Goal: Browse casually: Explore the website without a specific task or goal

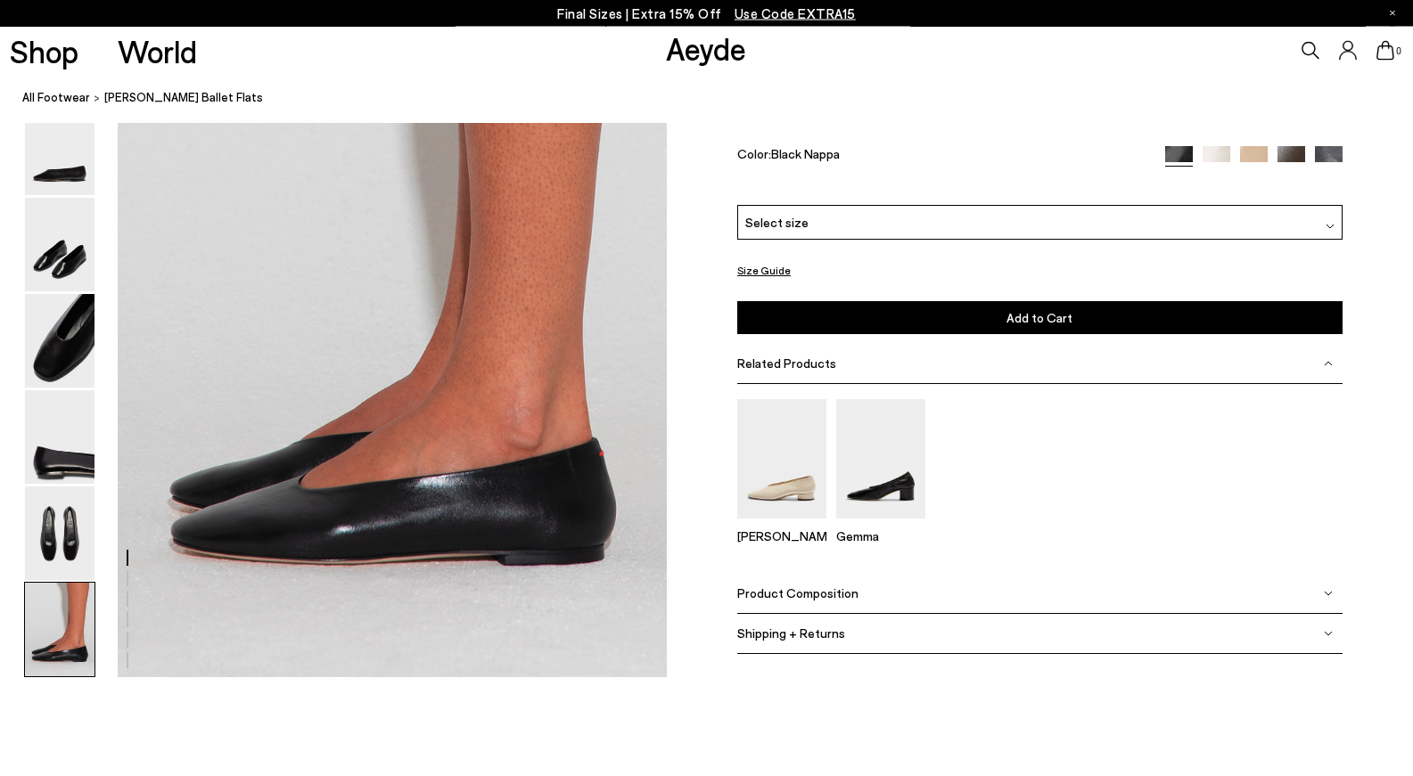
scroll to position [3678, 0]
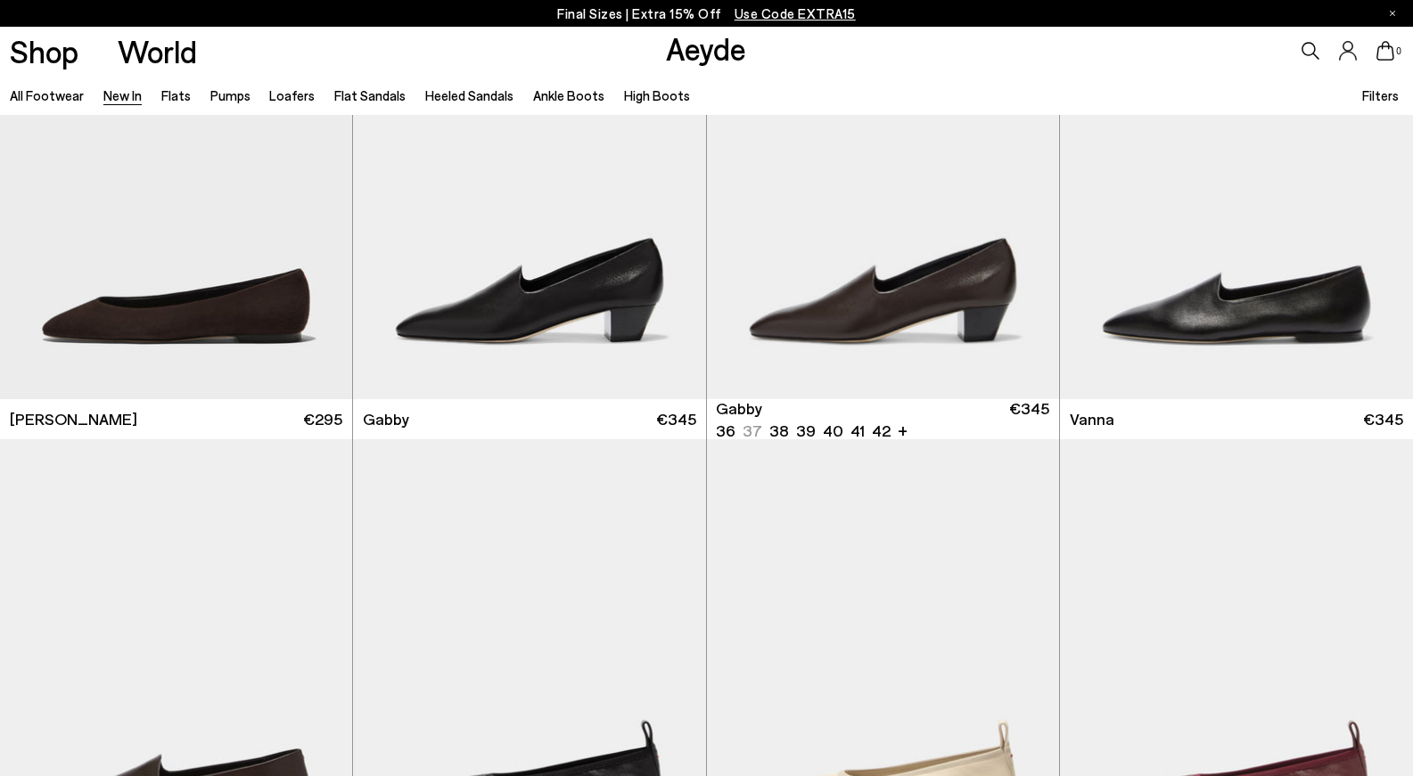
scroll to position [2646, 0]
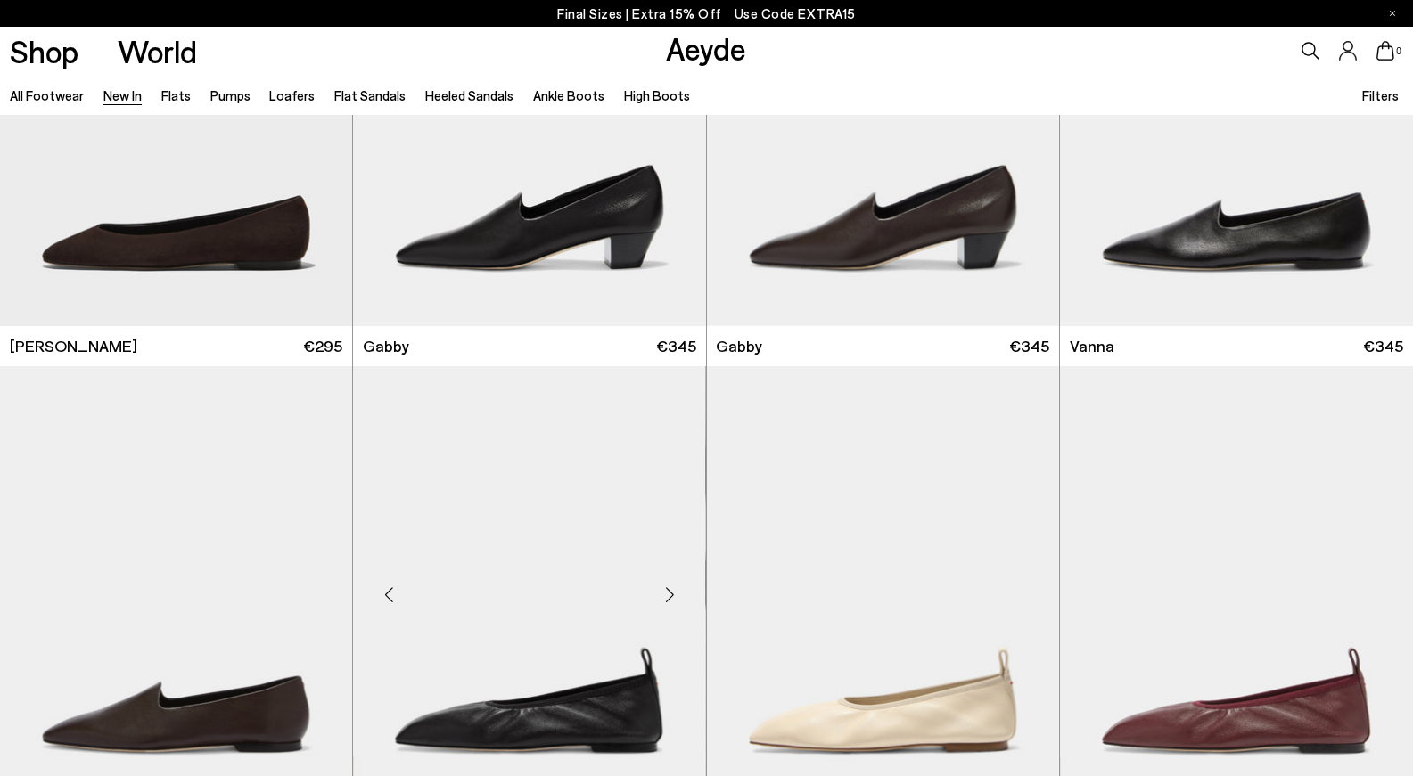
click at [381, 591] on div "Previous slide" at bounding box center [388, 595] width 53 height 53
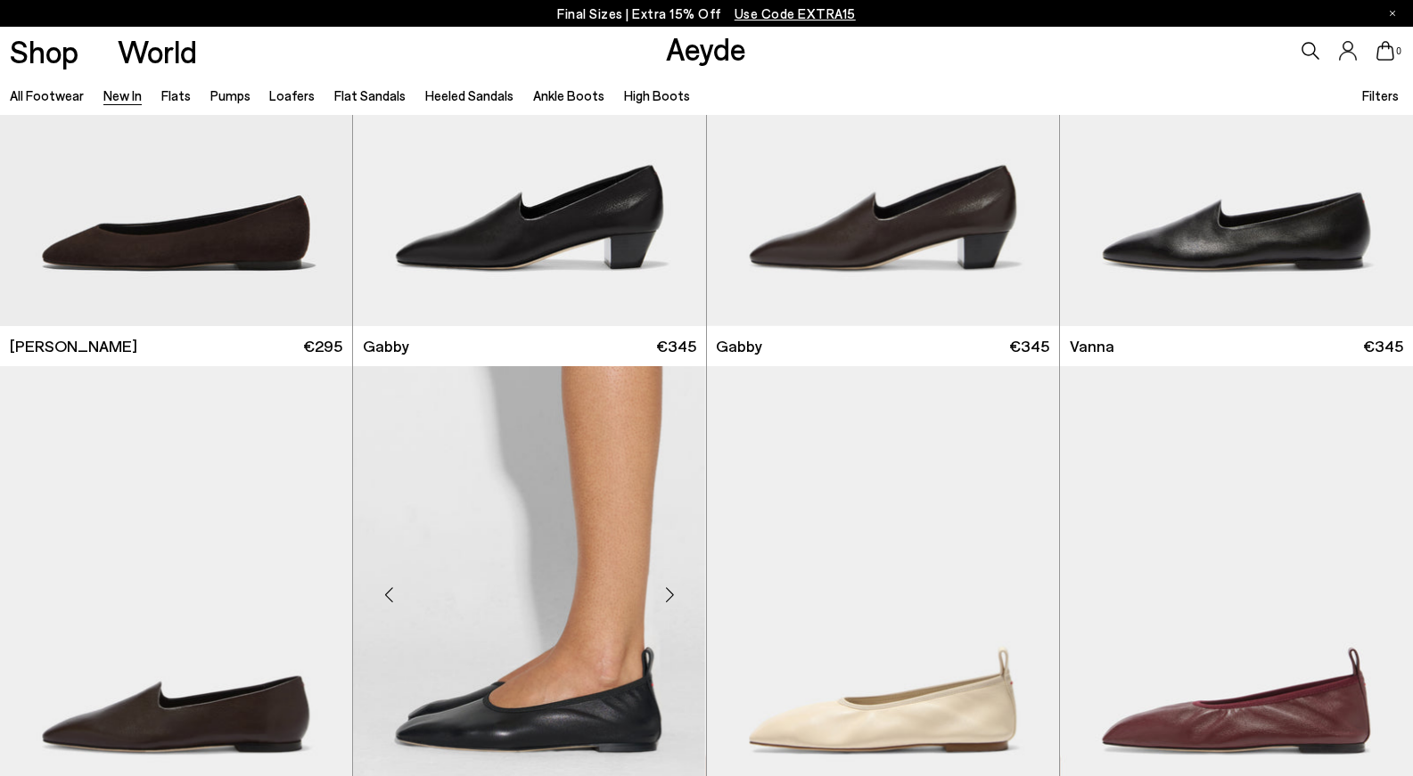
click at [381, 591] on div "Previous slide" at bounding box center [388, 595] width 53 height 53
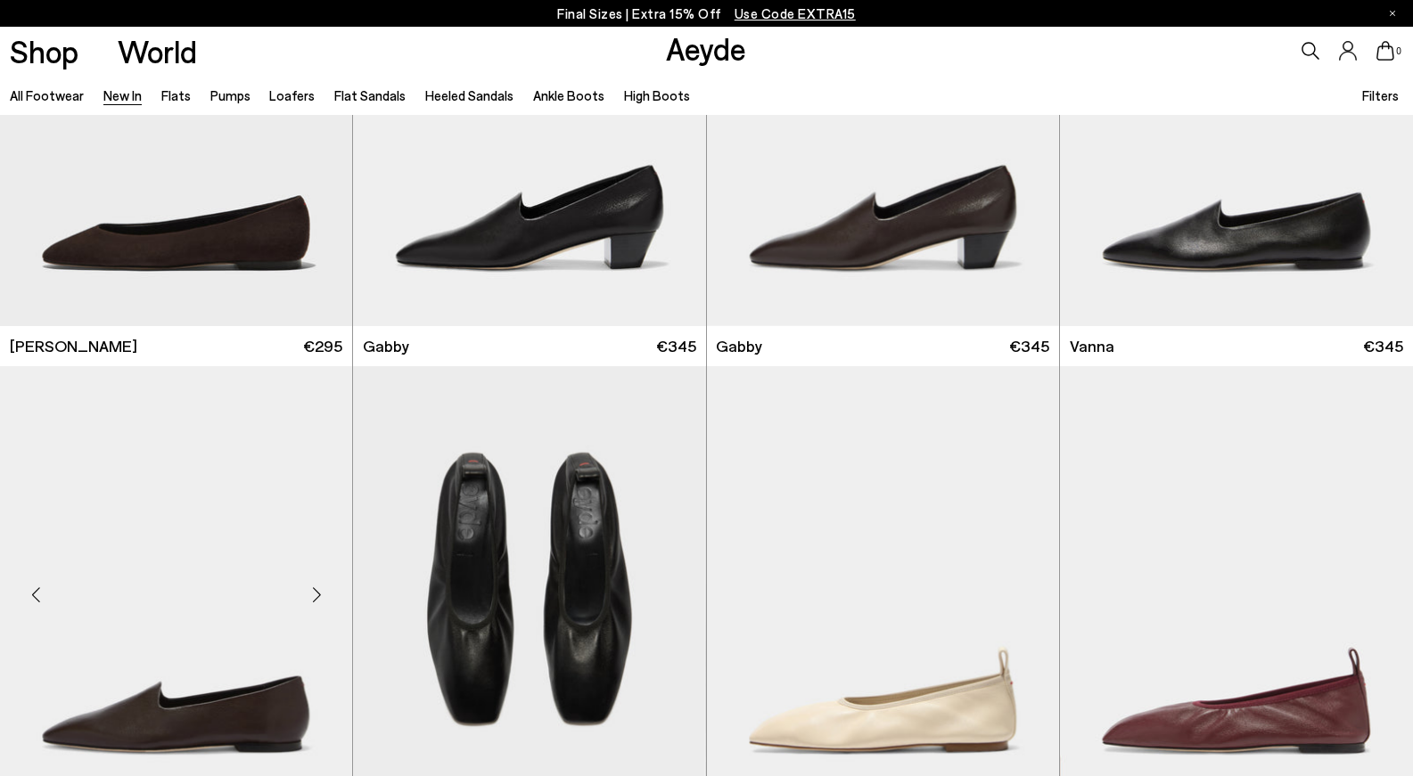
click at [45, 600] on div "Previous slide" at bounding box center [35, 595] width 53 height 53
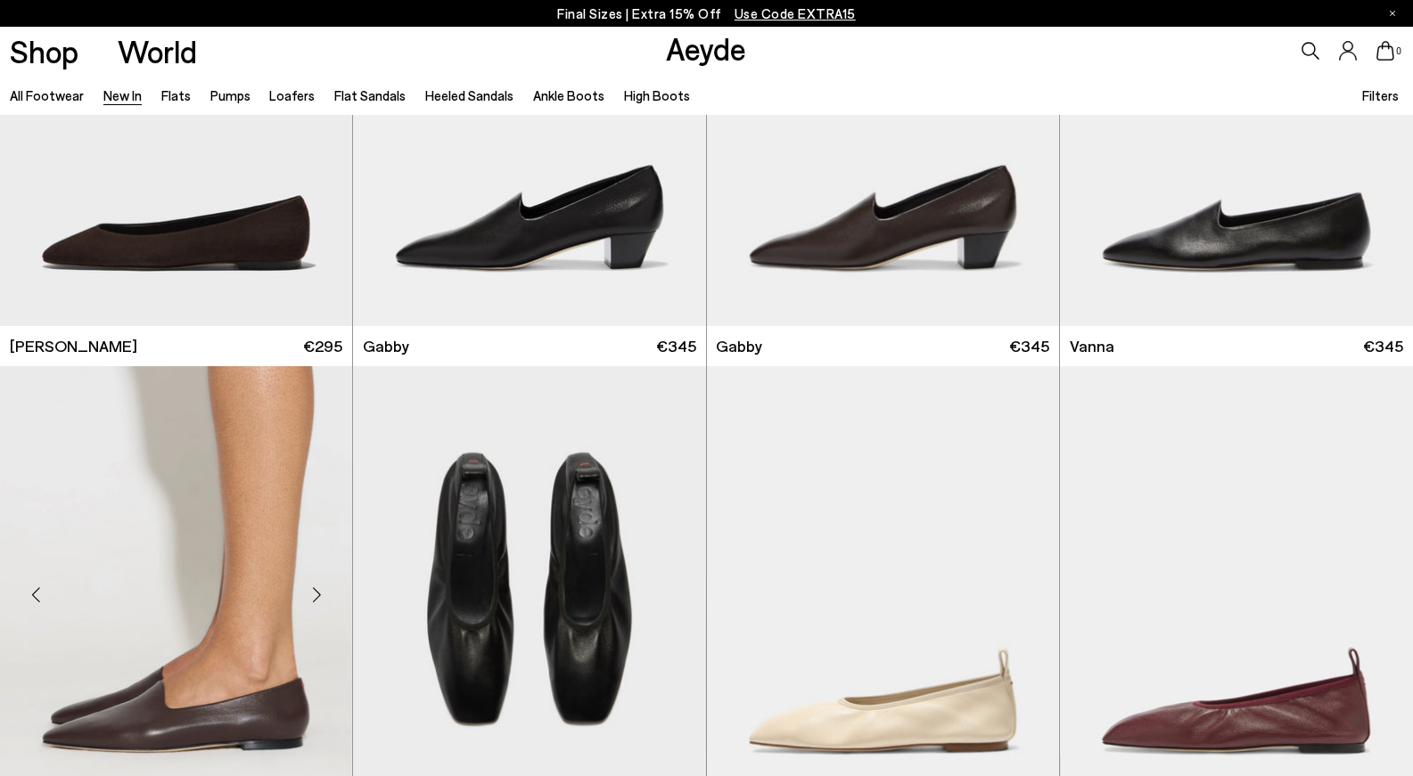
click at [45, 600] on div "Previous slide" at bounding box center [35, 595] width 53 height 53
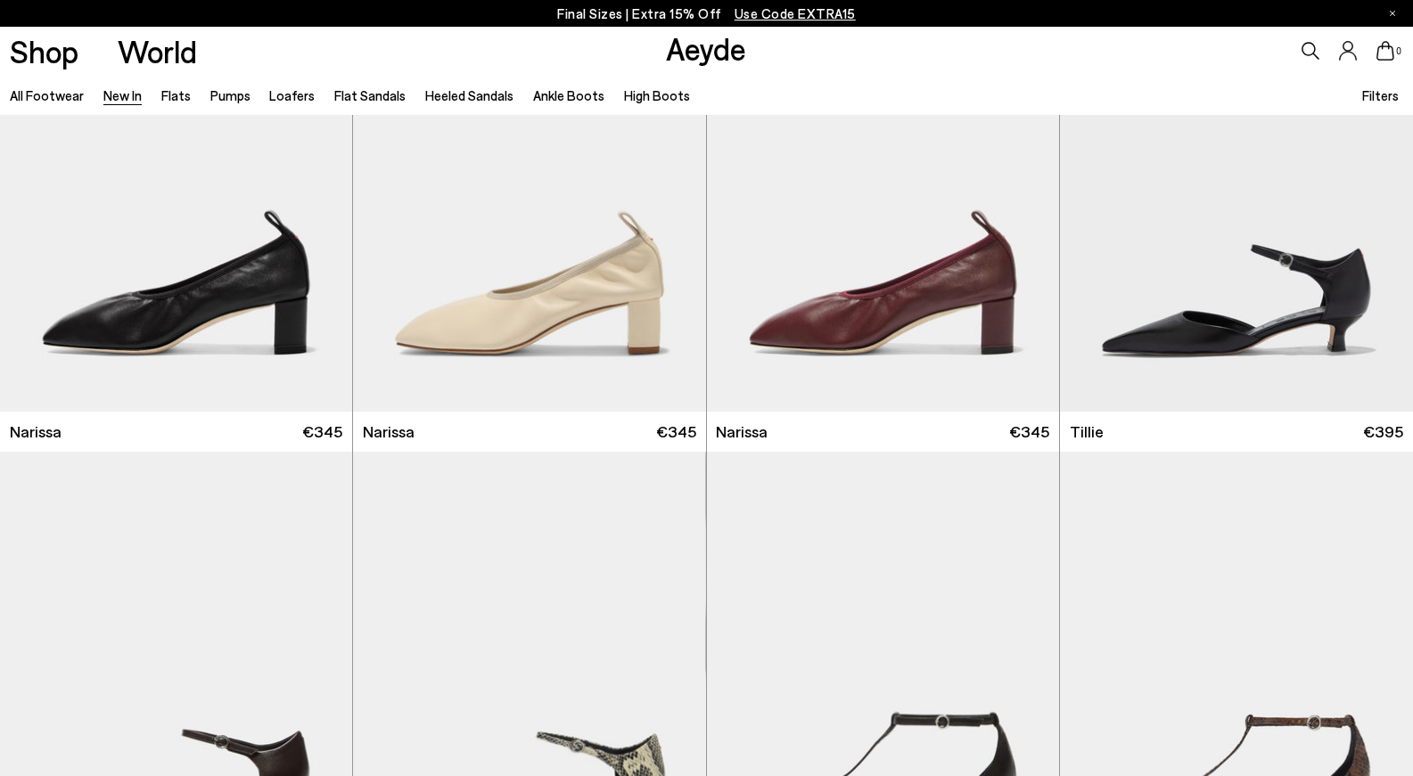
scroll to position [3530, 0]
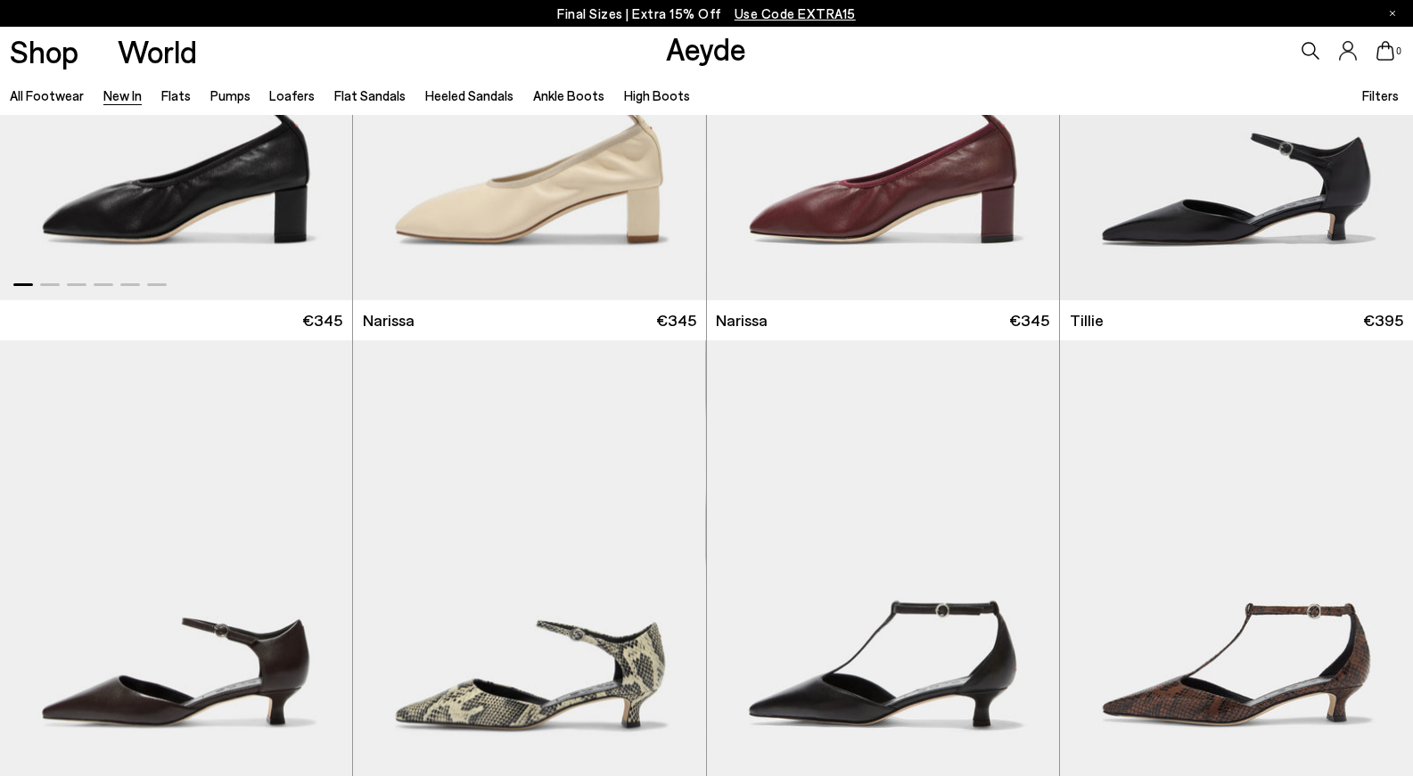
scroll to position [4109, 0]
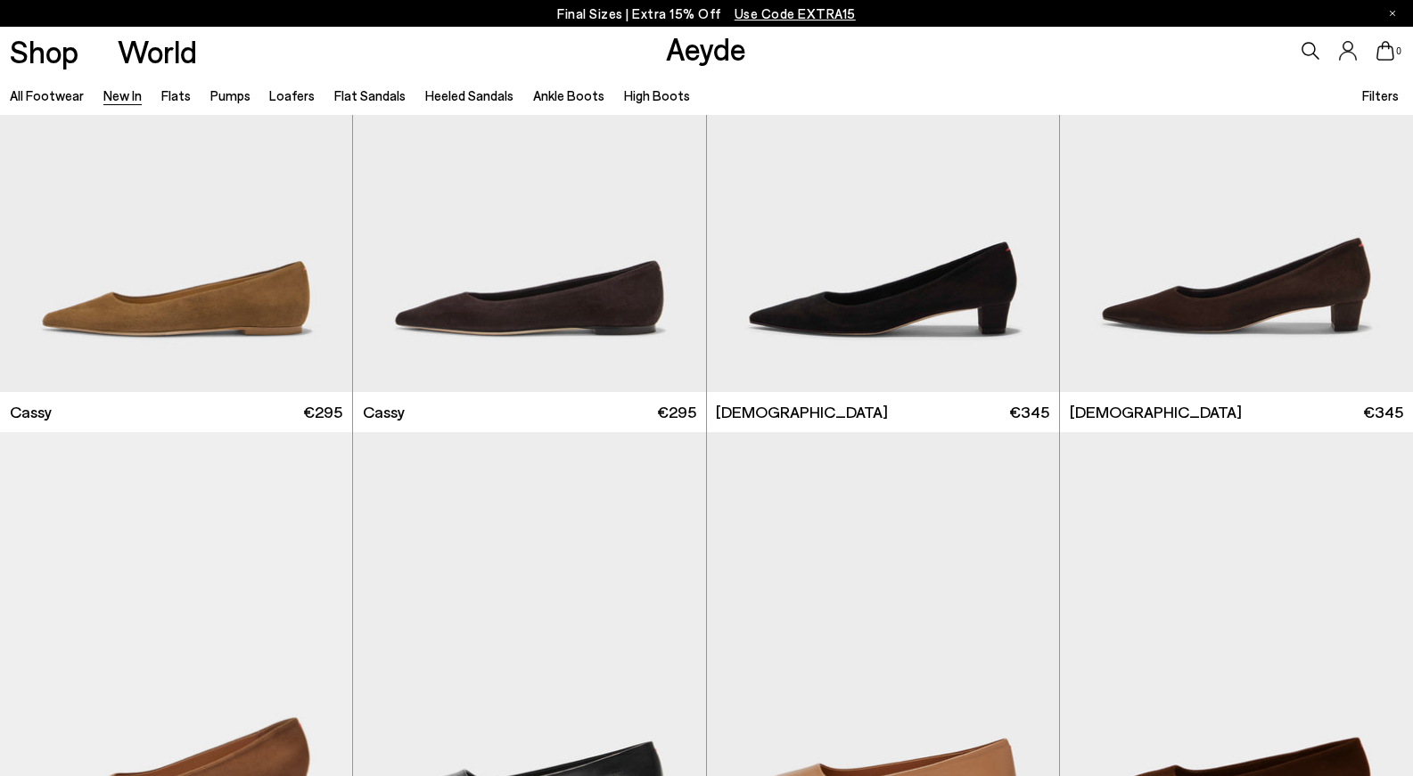
scroll to position [8205, 0]
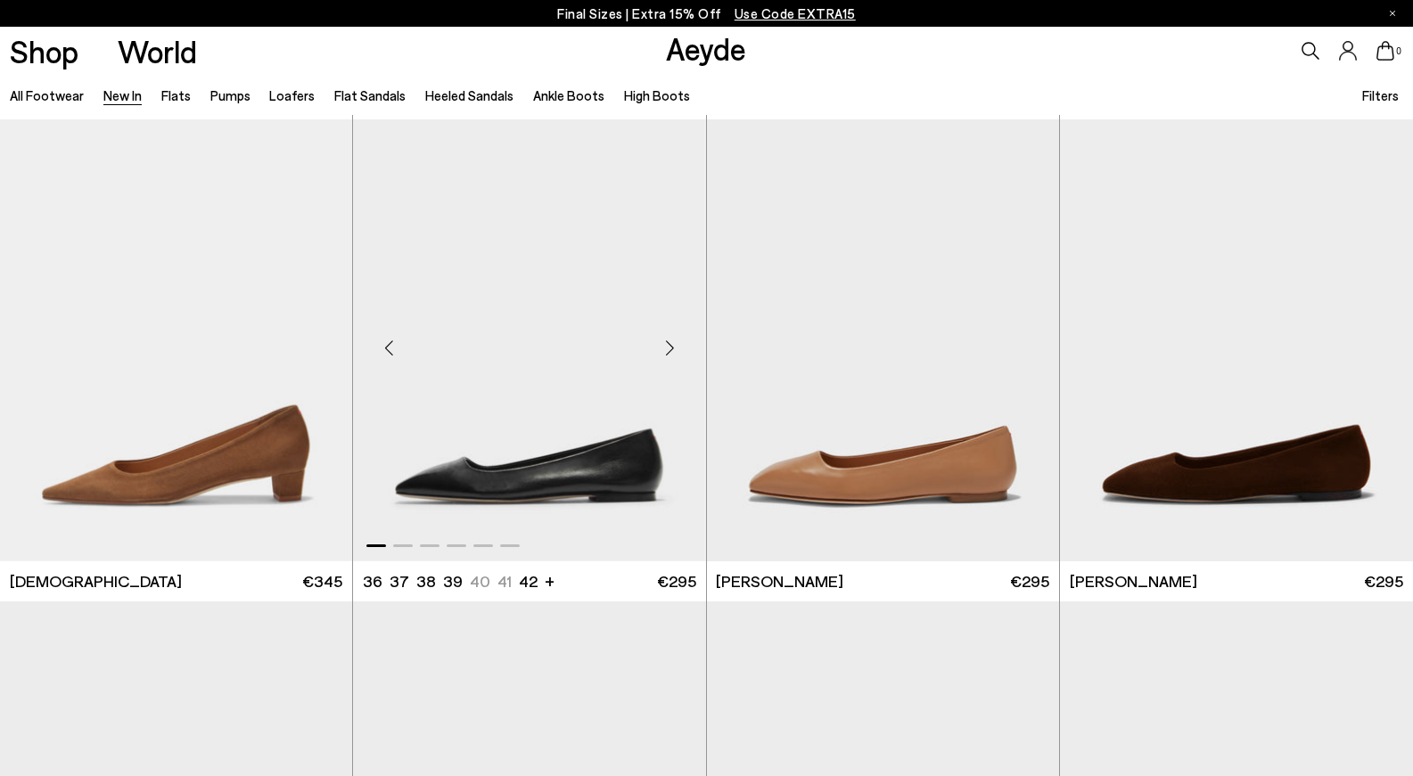
click at [391, 343] on div "Previous slide" at bounding box center [388, 347] width 53 height 53
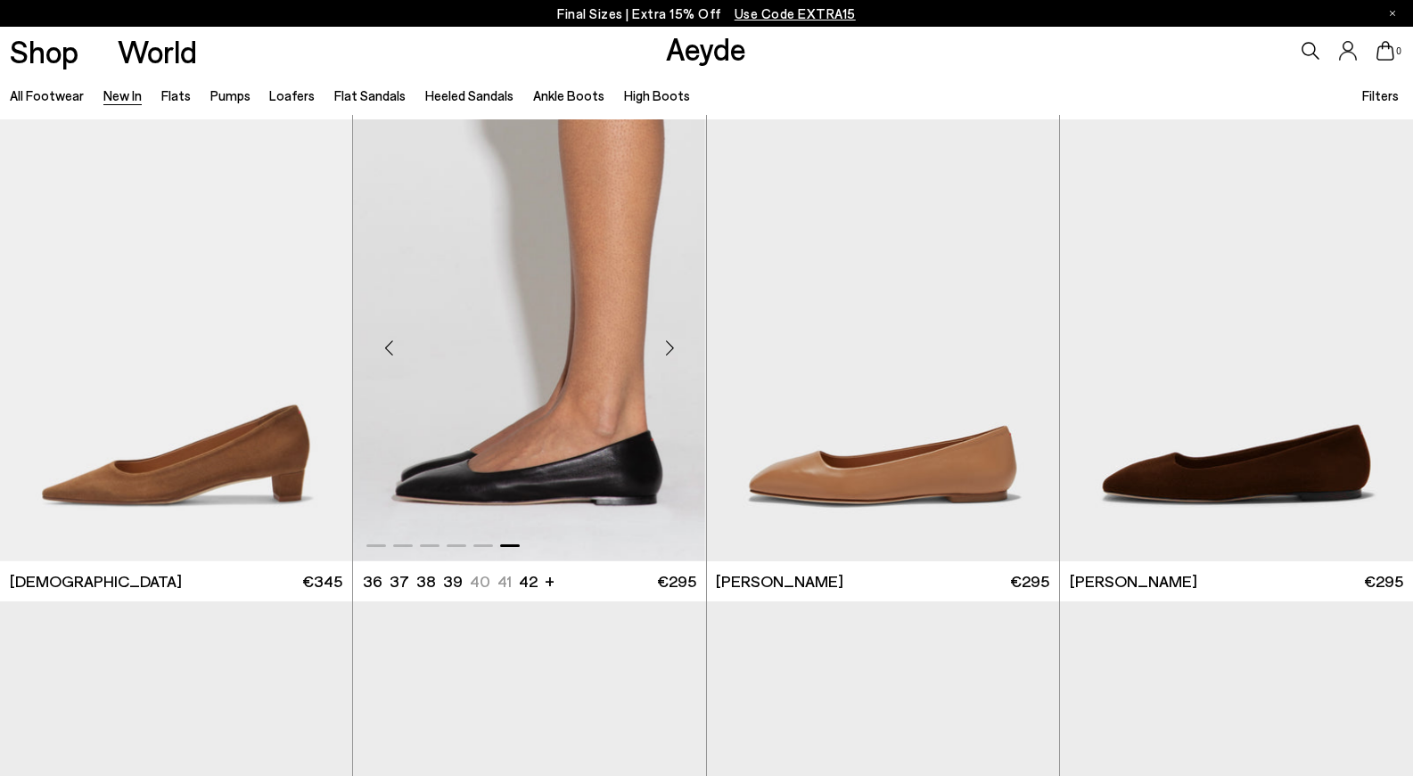
click at [391, 343] on div "Previous slide" at bounding box center [388, 347] width 53 height 53
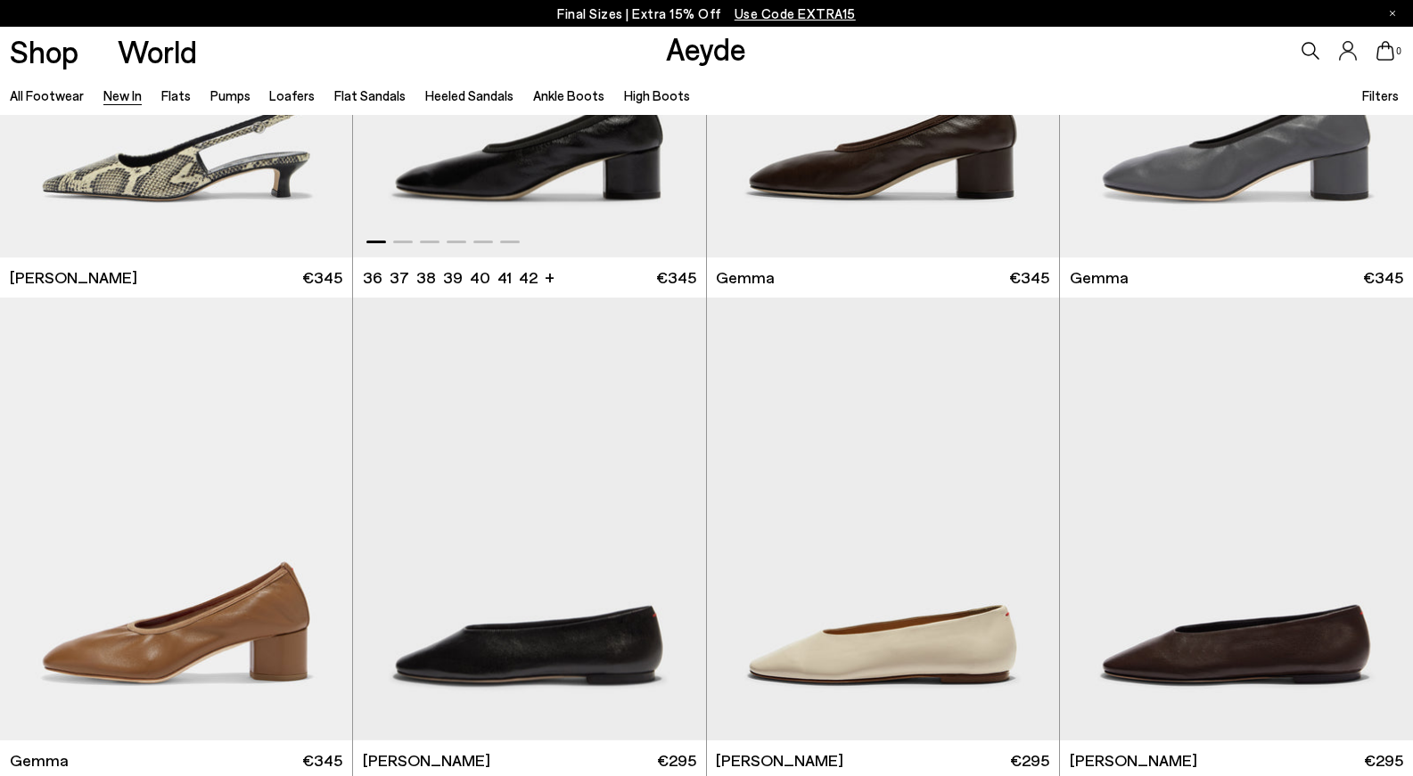
scroll to position [9784, 0]
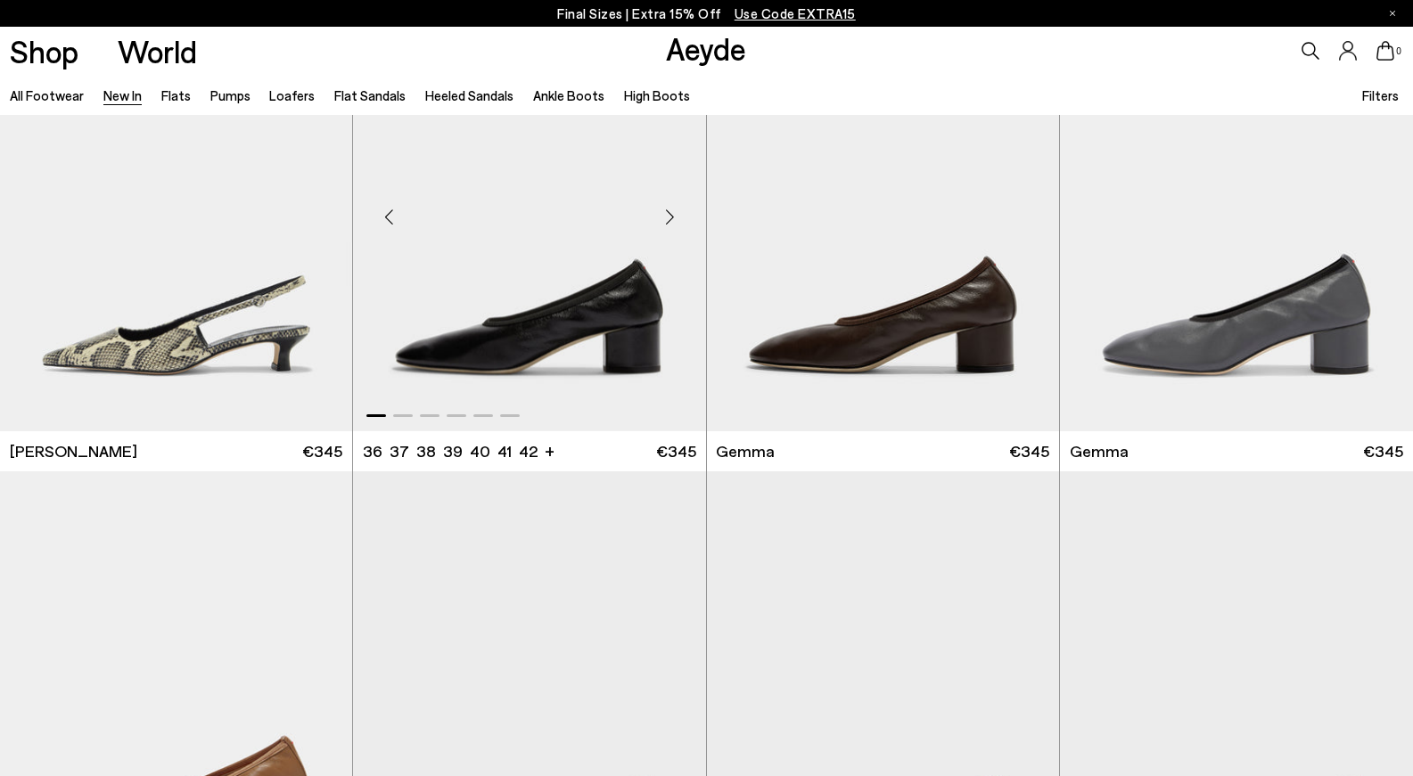
click at [384, 211] on div "Previous slide" at bounding box center [388, 217] width 53 height 53
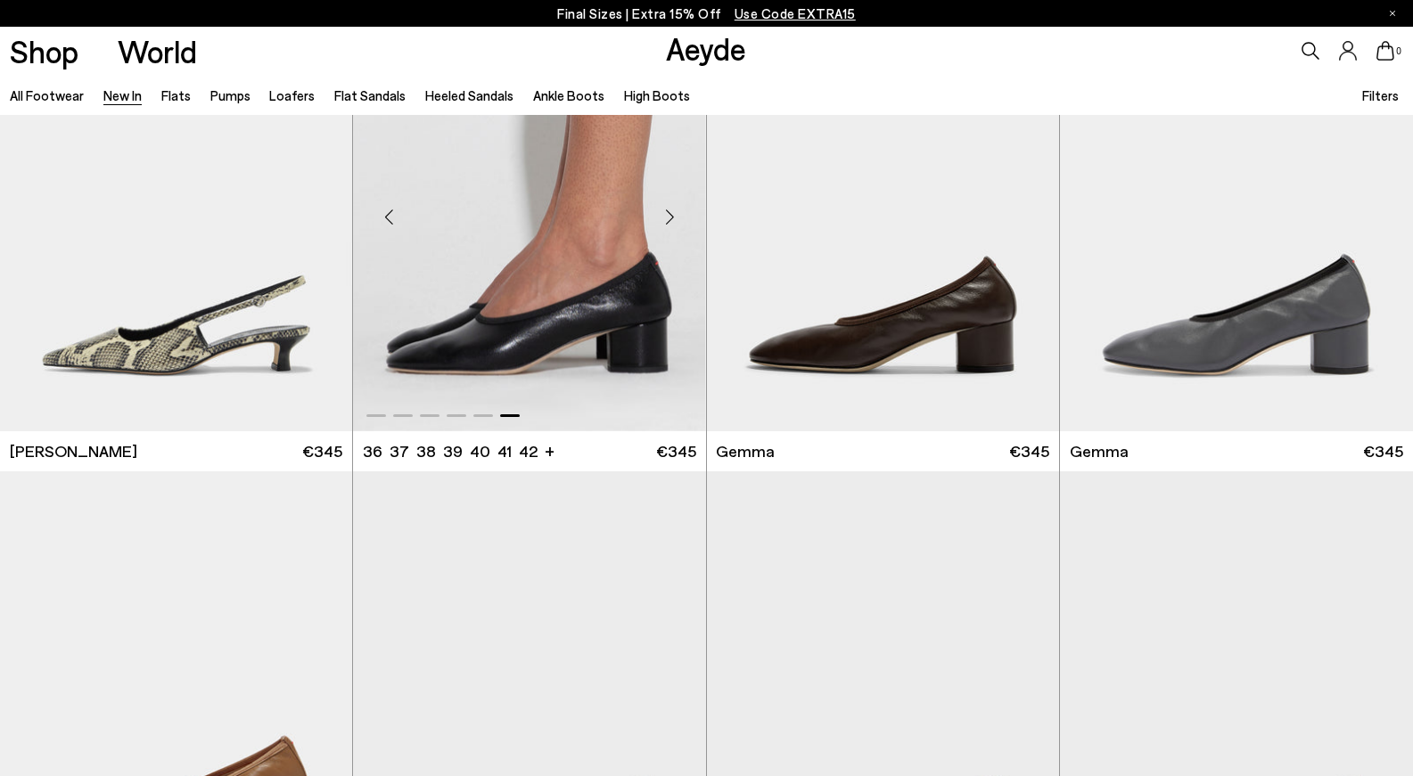
click at [384, 211] on div "Previous slide" at bounding box center [388, 217] width 53 height 53
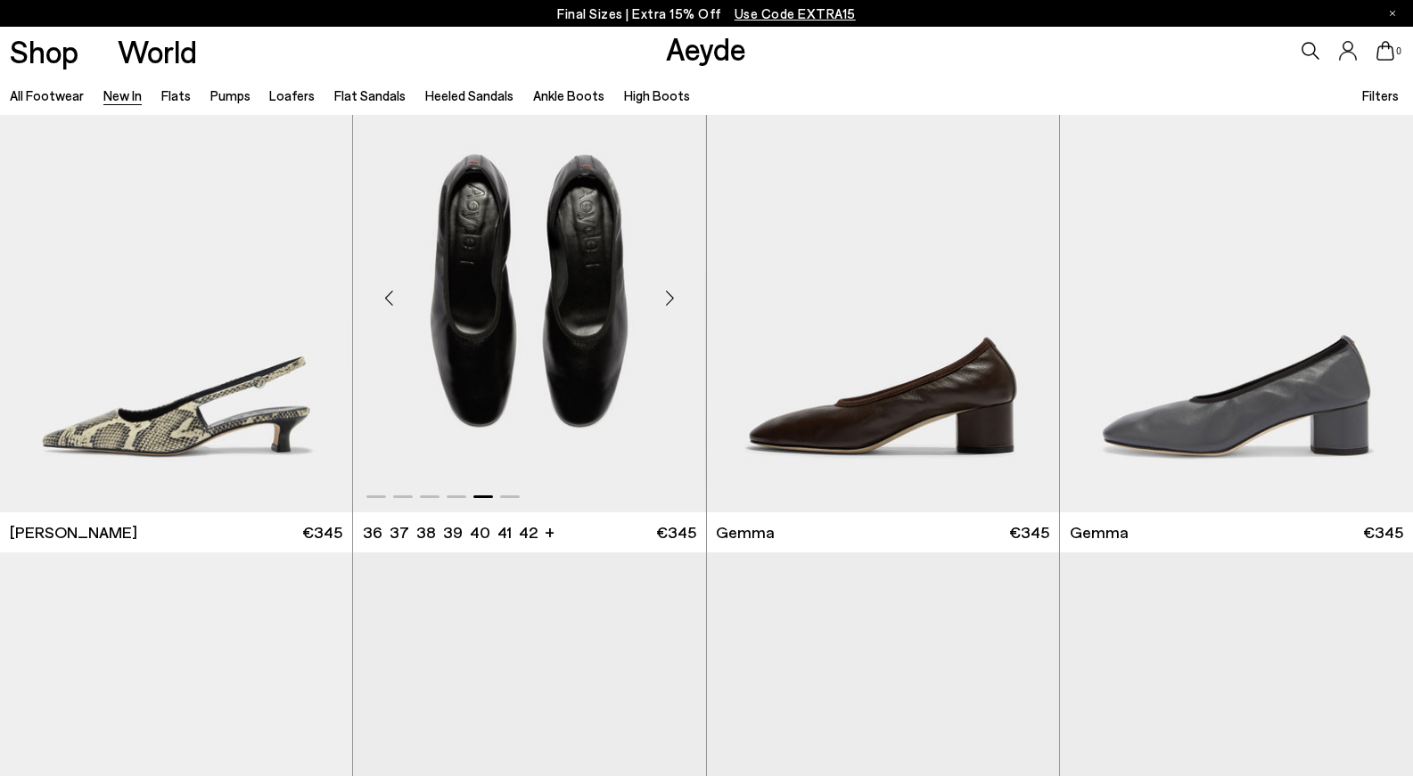
scroll to position [9691, 0]
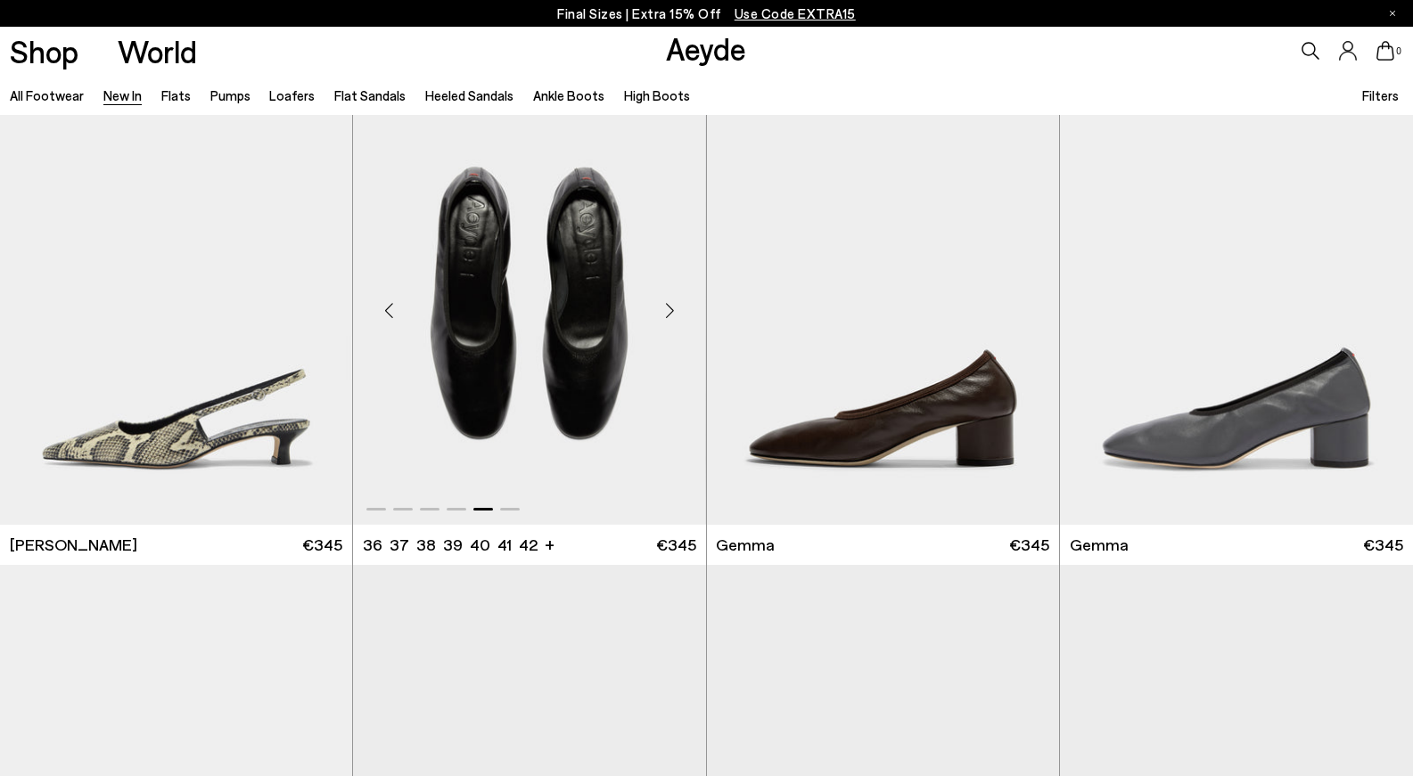
click at [389, 322] on div "Previous slide" at bounding box center [388, 310] width 53 height 53
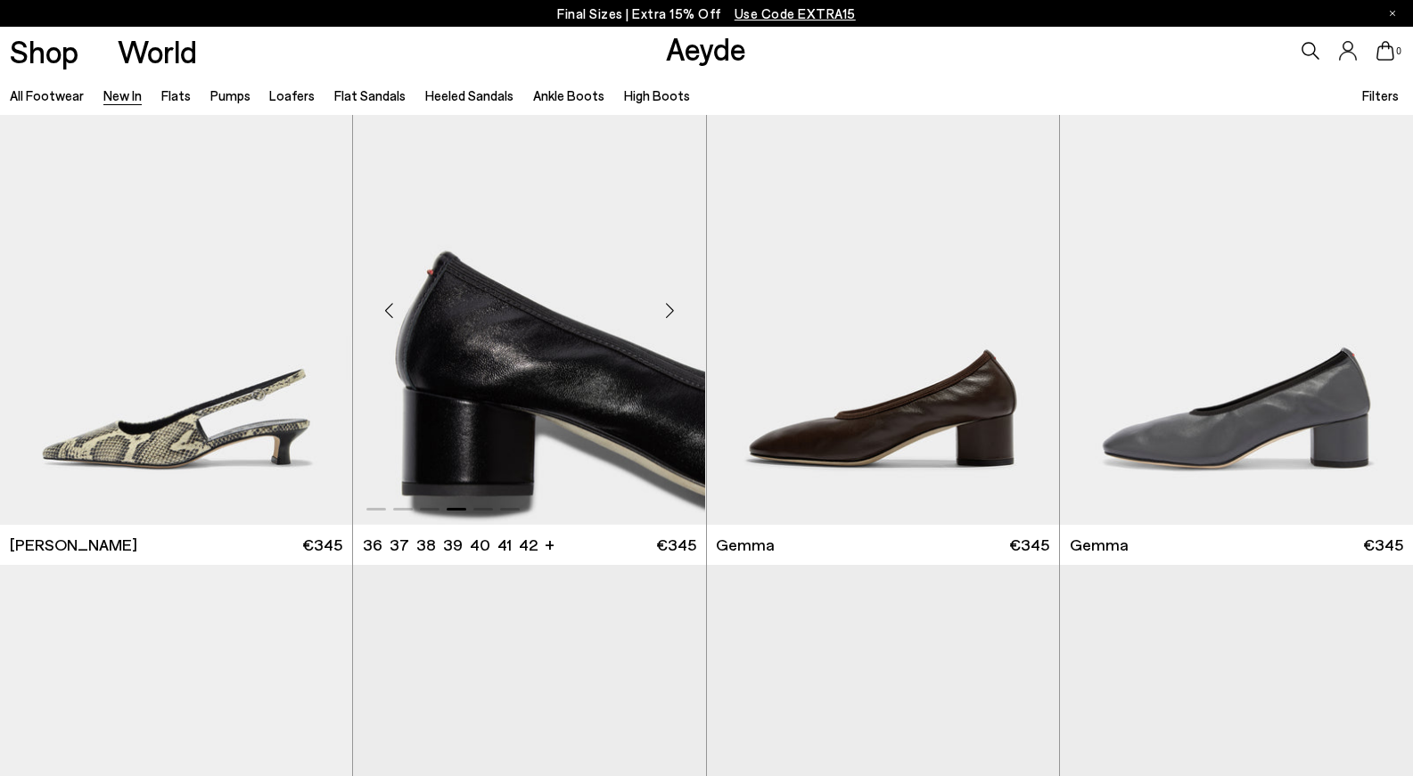
click at [392, 321] on div "Previous slide" at bounding box center [388, 310] width 53 height 53
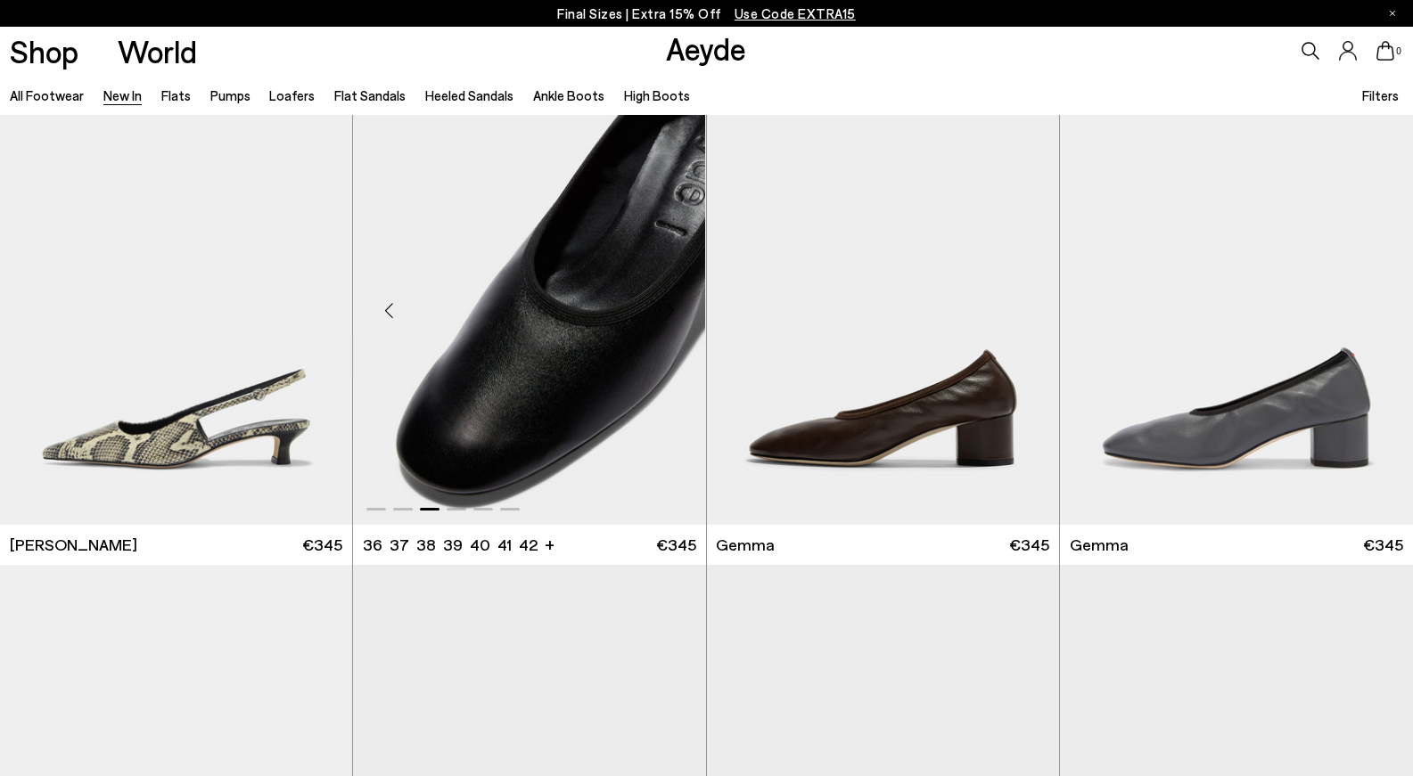
click at [392, 321] on div "Previous slide" at bounding box center [388, 310] width 53 height 53
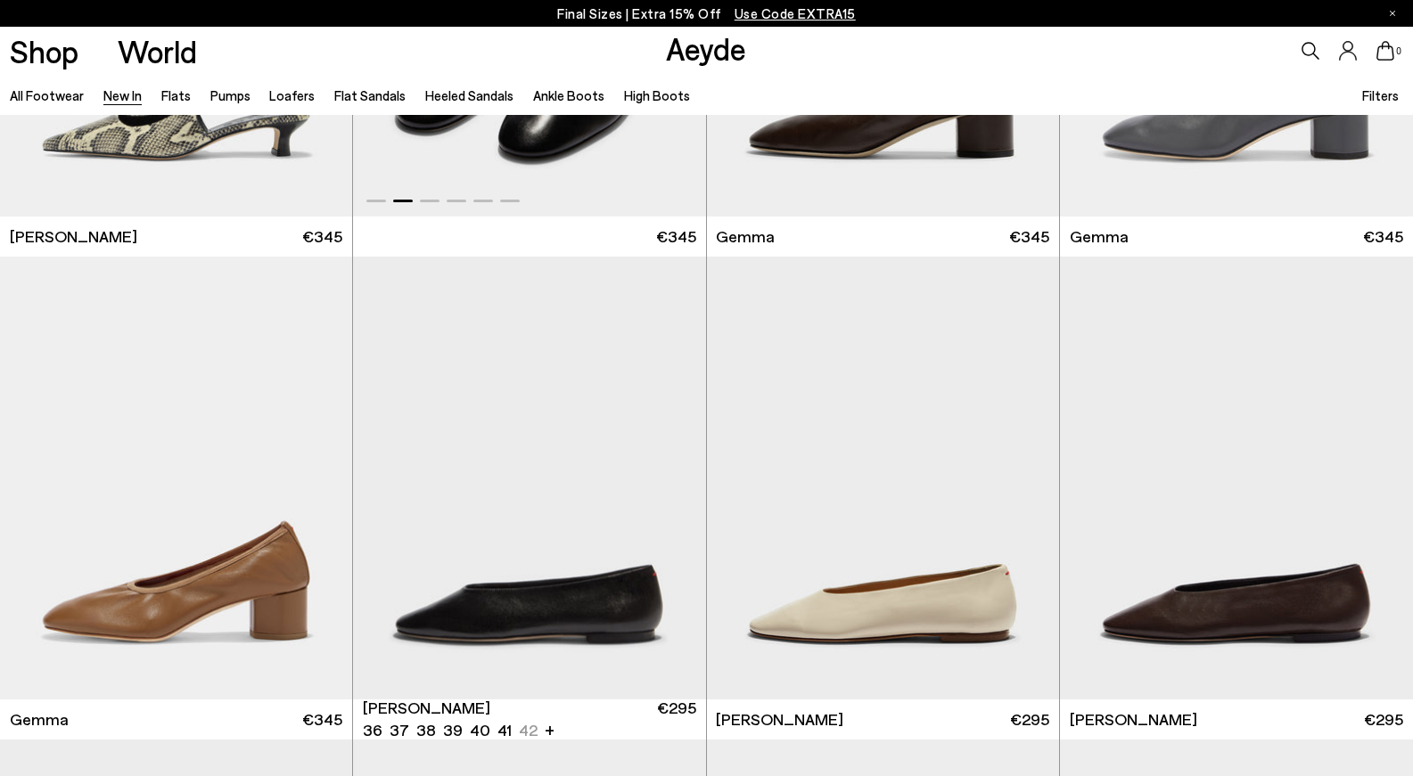
scroll to position [10001, 0]
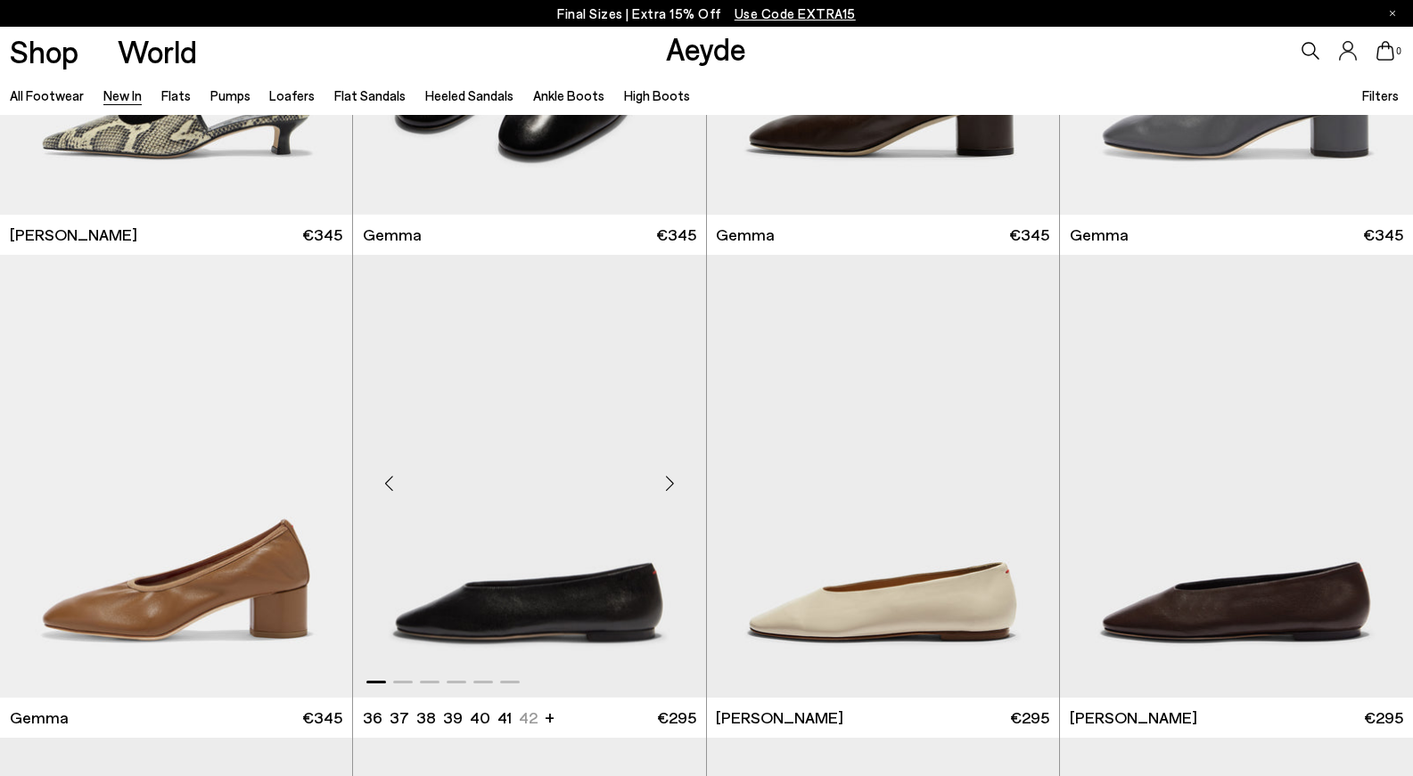
click at [374, 479] on div "Previous slide" at bounding box center [388, 482] width 53 height 53
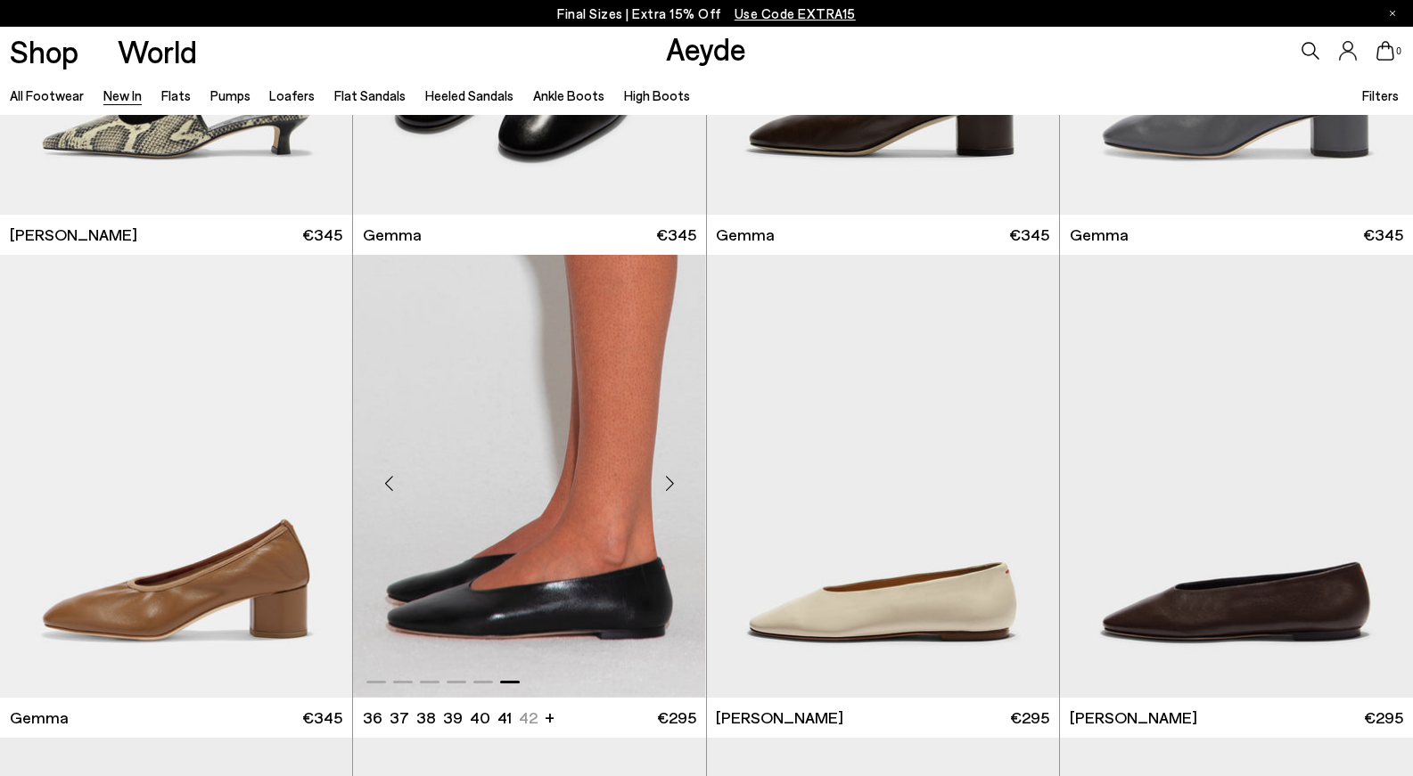
click at [374, 479] on div "Previous slide" at bounding box center [388, 482] width 53 height 53
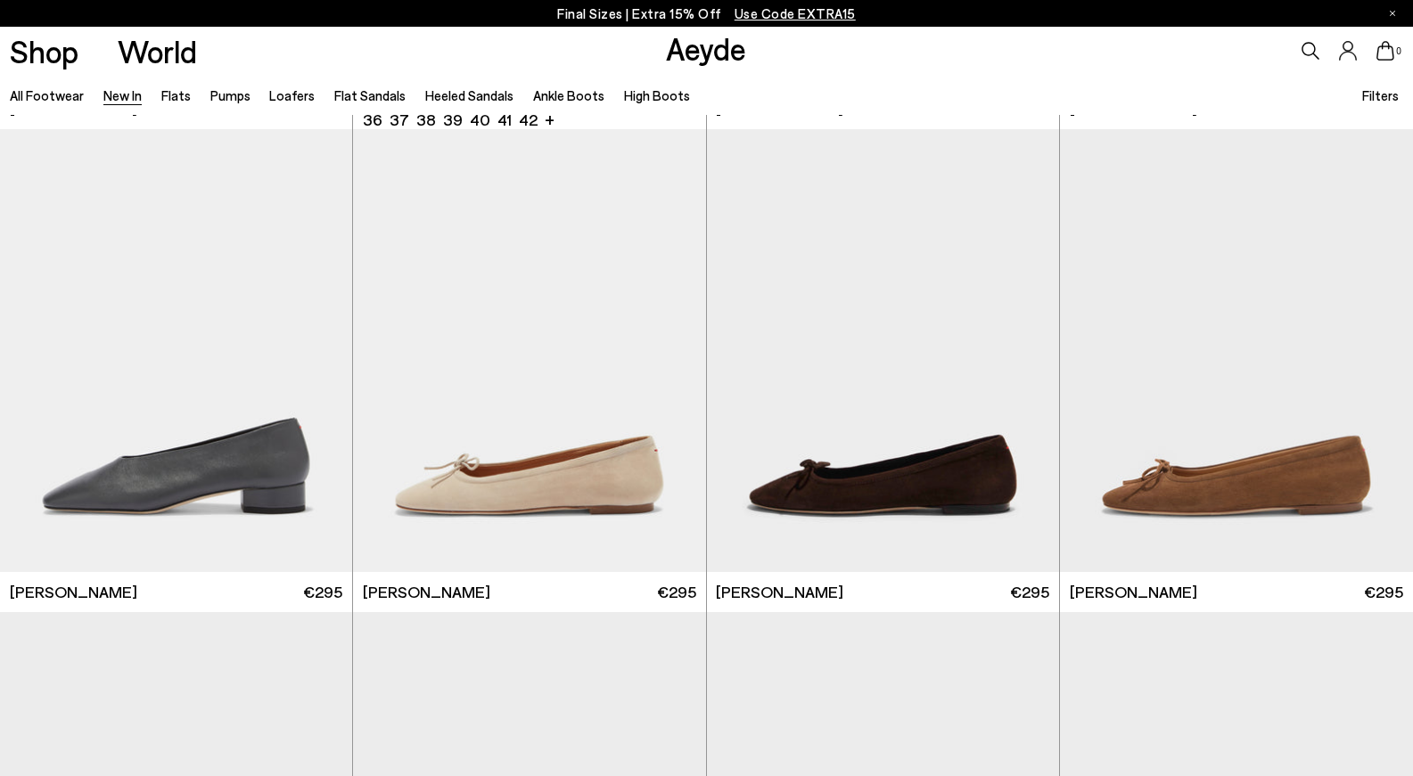
scroll to position [11121, 0]
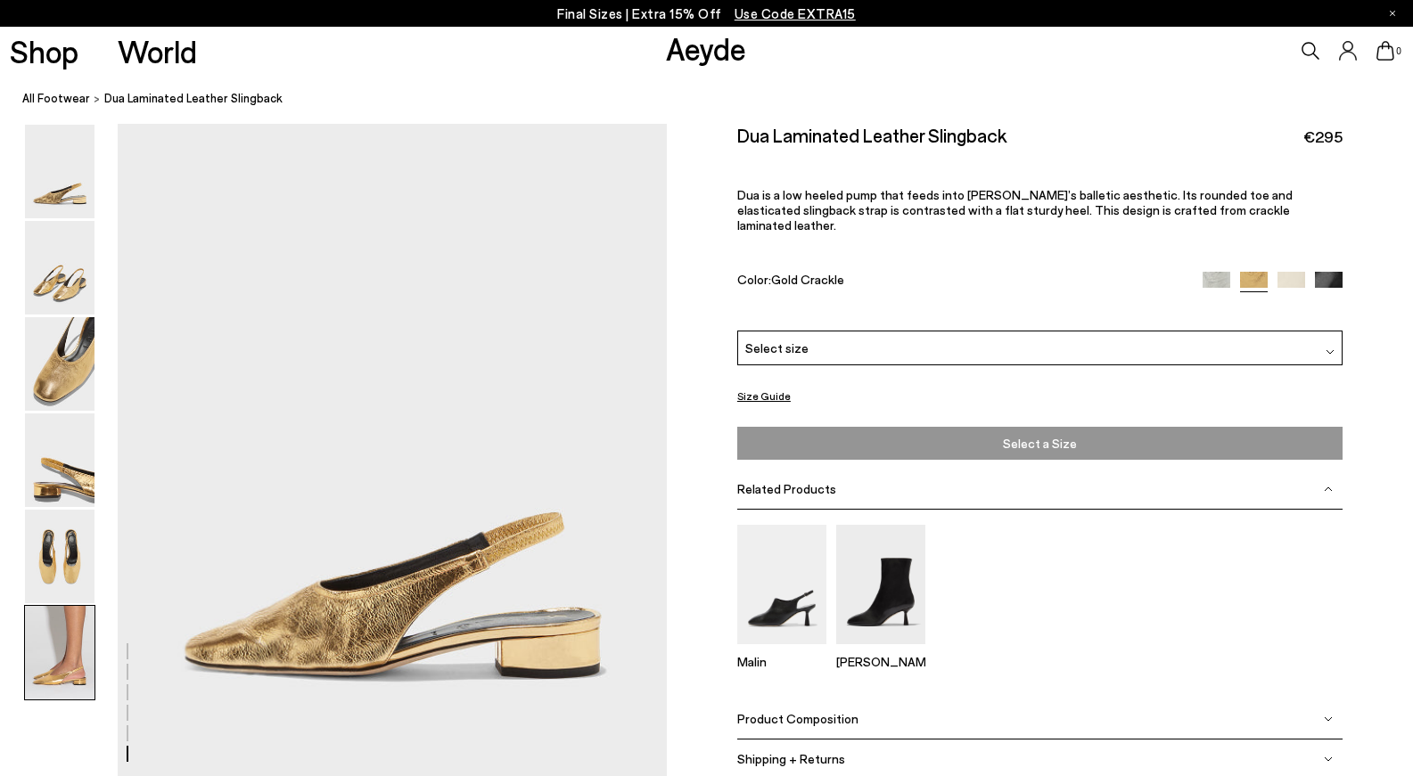
scroll to position [3716, 0]
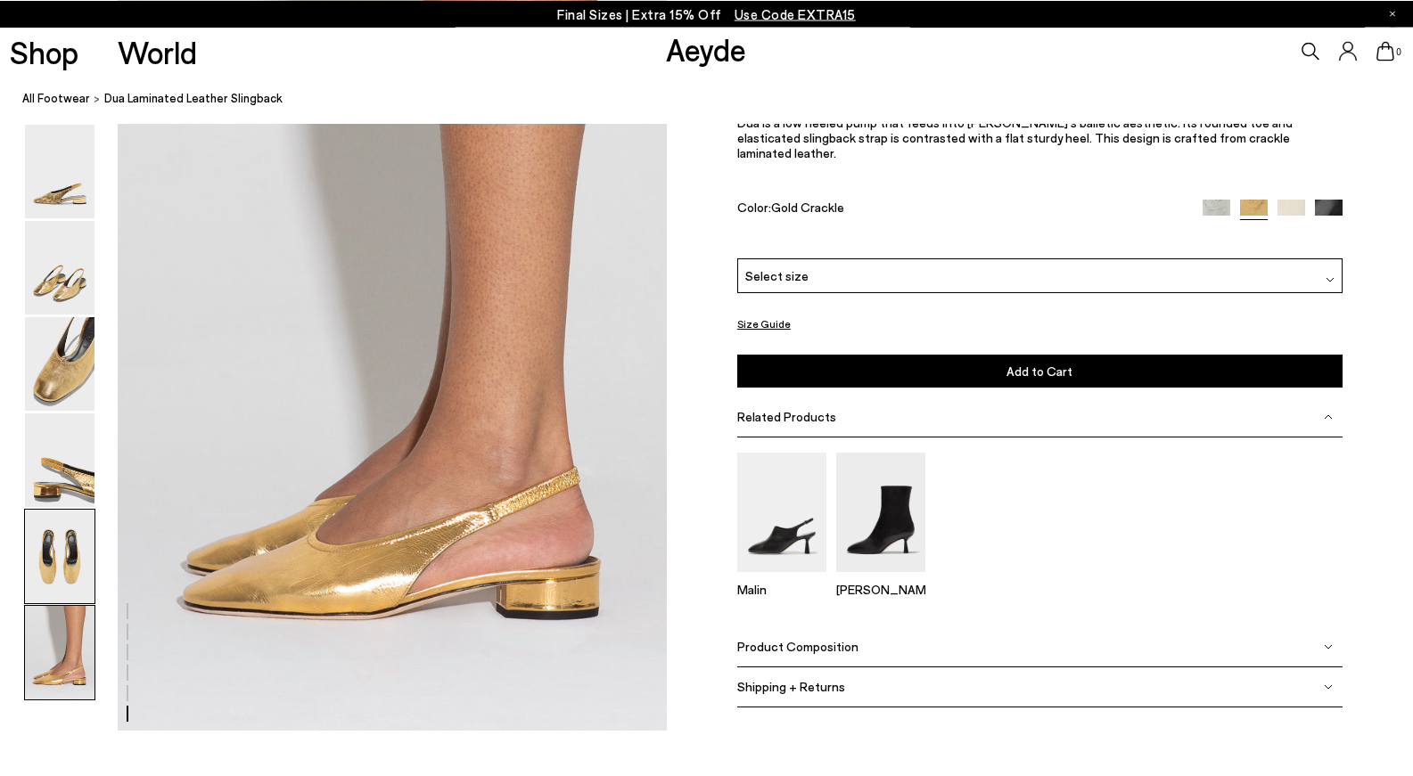
click at [53, 556] on img at bounding box center [60, 557] width 70 height 94
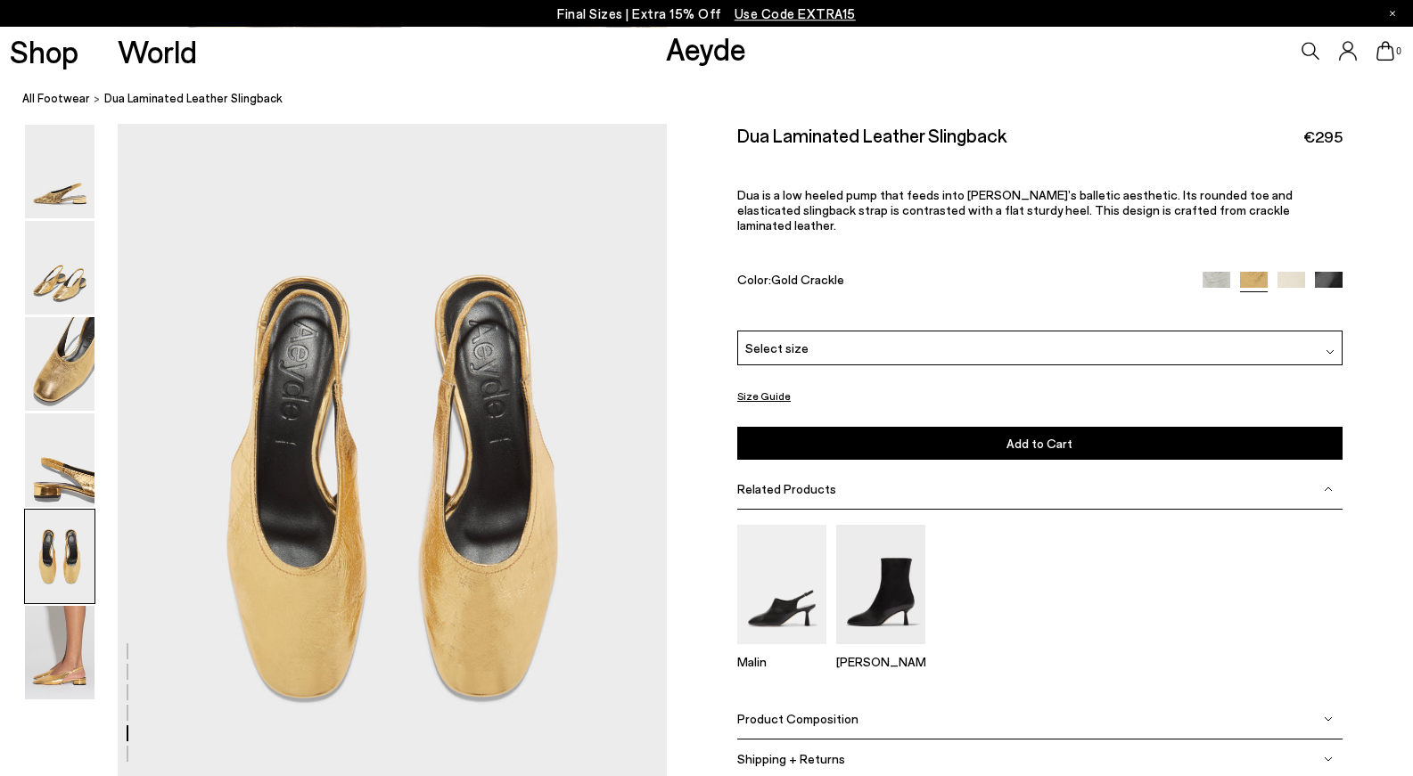
scroll to position [2859, 0]
click at [69, 441] on img at bounding box center [60, 461] width 70 height 94
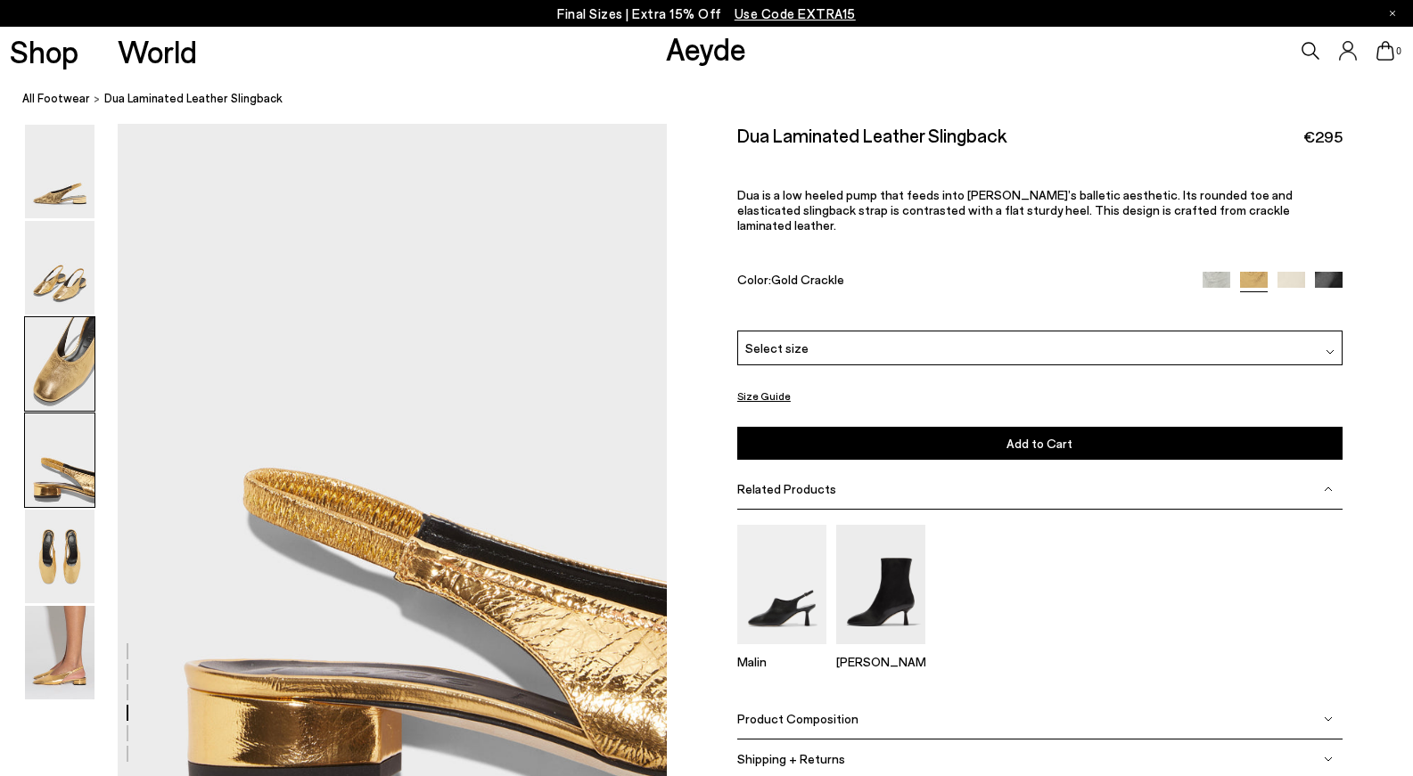
click at [65, 400] on img at bounding box center [60, 364] width 70 height 94
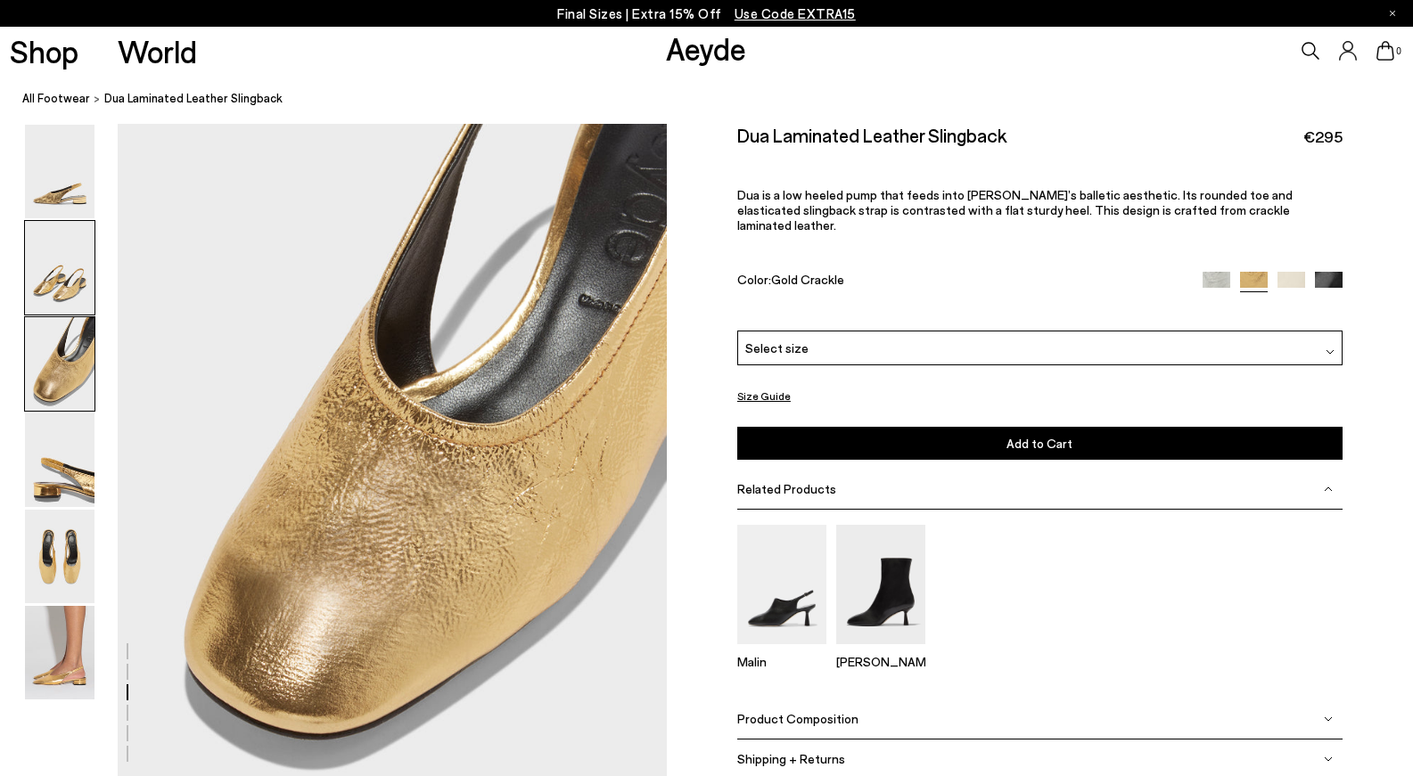
click at [43, 289] on img at bounding box center [60, 268] width 70 height 94
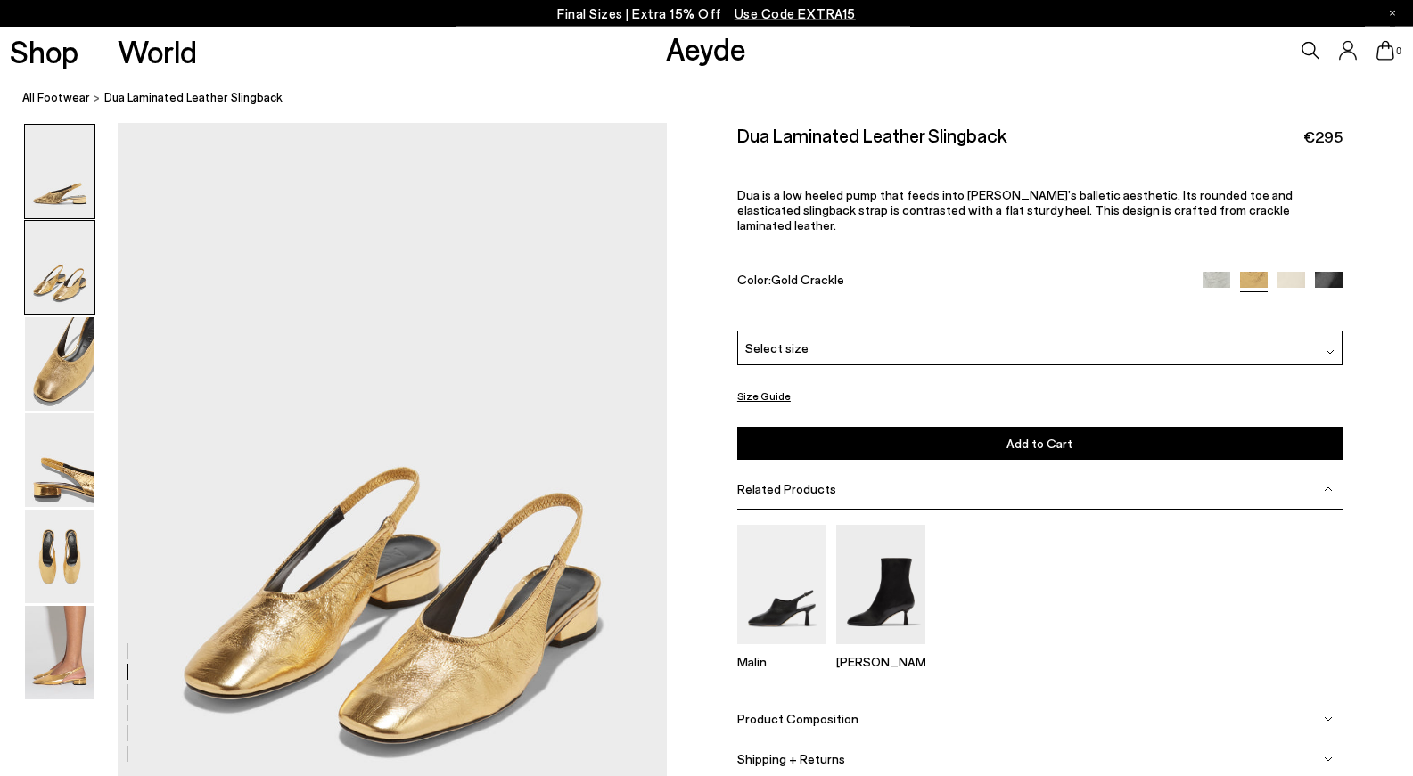
click at [77, 203] on img at bounding box center [60, 172] width 70 height 94
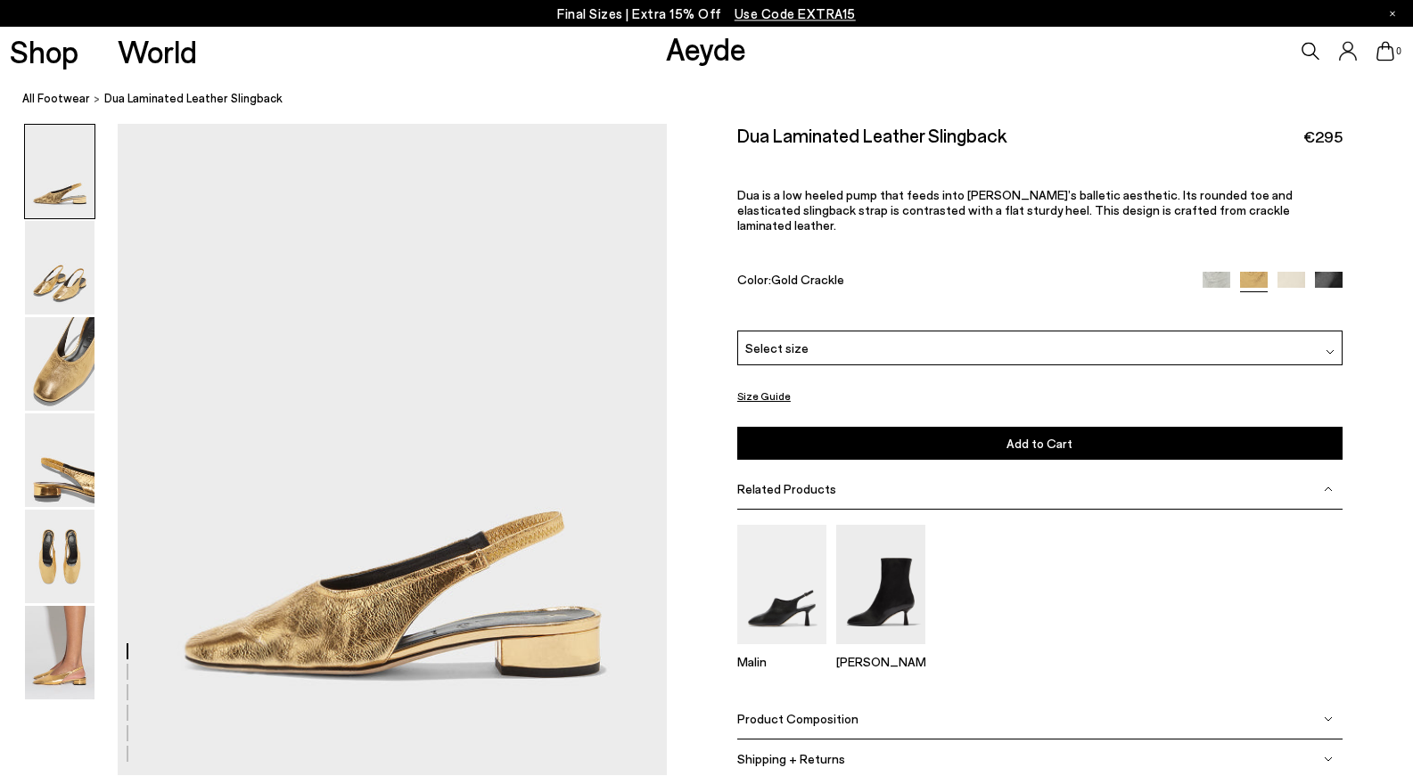
scroll to position [0, 0]
